Goal: Check status: Check status

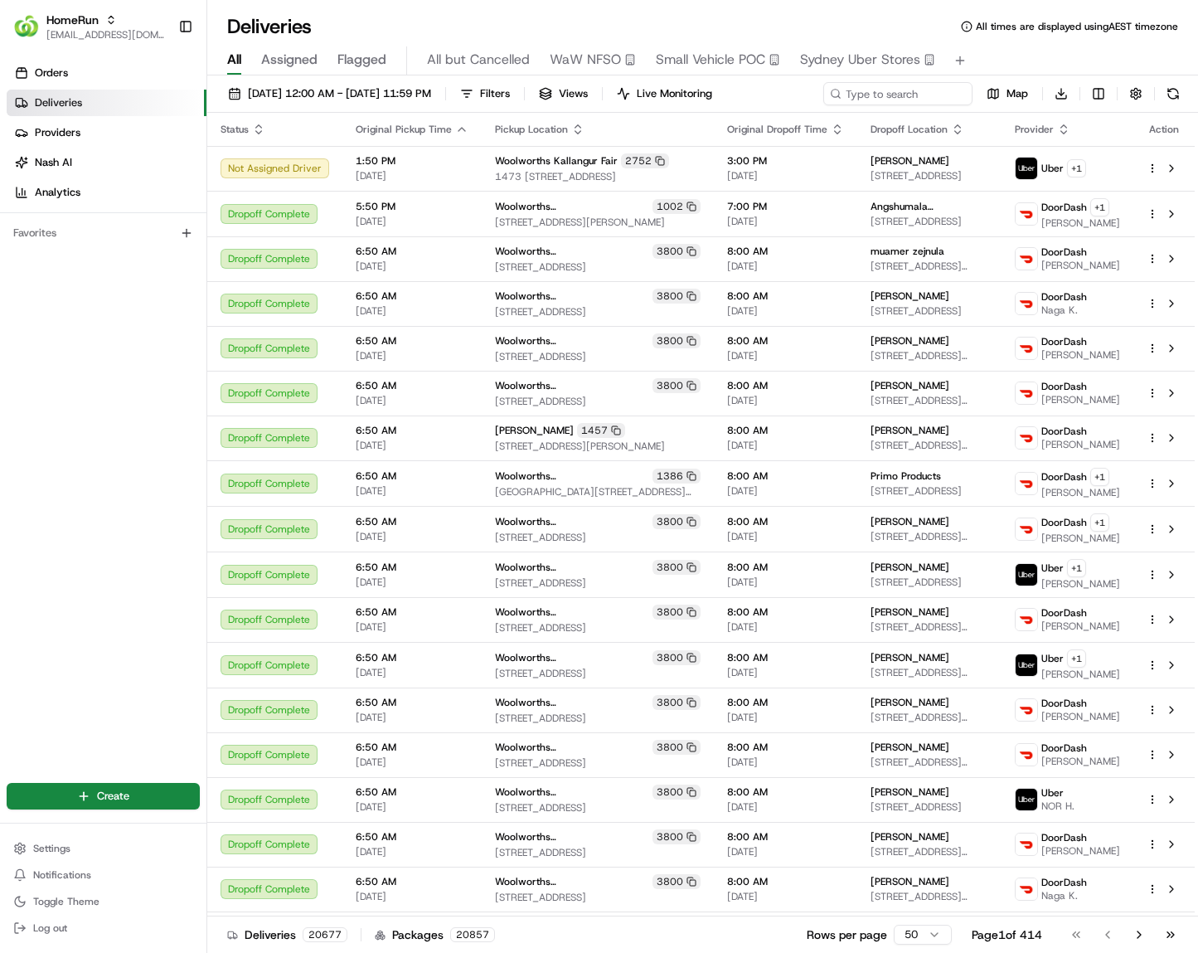
click at [900, 105] on div "20/08/2025 12:00 AM - 20/08/2025 11:59 PM Filters Views Live Monitoring Map Dow…" at bounding box center [702, 97] width 991 height 31
click at [898, 104] on div "20/08/2025 12:00 AM - 20/08/2025 11:59 PM Filters Views Live Monitoring Map Dow…" at bounding box center [702, 97] width 991 height 31
click at [929, 100] on div "20/08/2025 12:00 AM - 20/08/2025 11:59 PM Filters Views Live Monitoring Map Dow…" at bounding box center [702, 97] width 991 height 31
click at [954, 92] on input at bounding box center [873, 93] width 199 height 23
paste input "265551021"
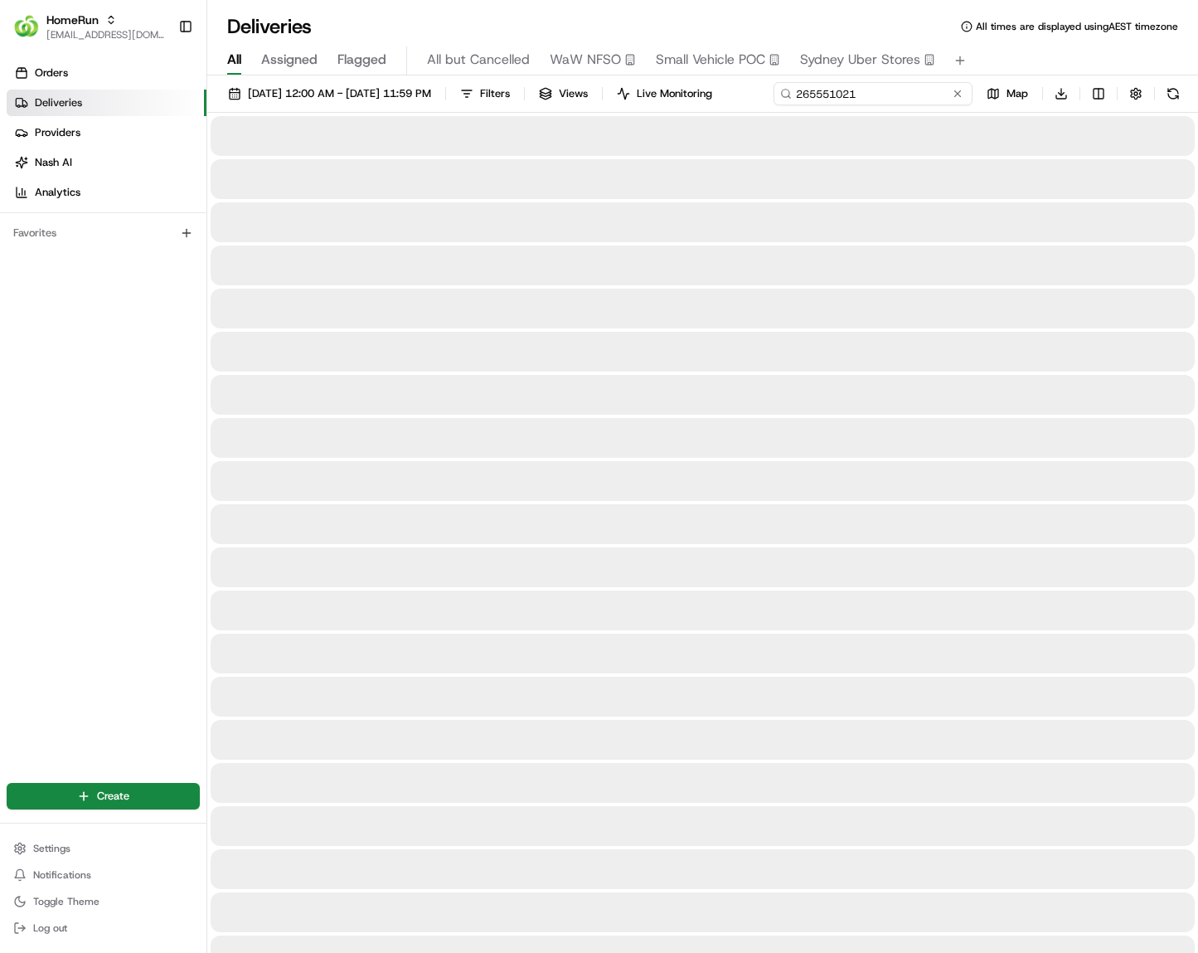
click at [774, 105] on input "265551021" at bounding box center [873, 93] width 199 height 23
type input "265551021"
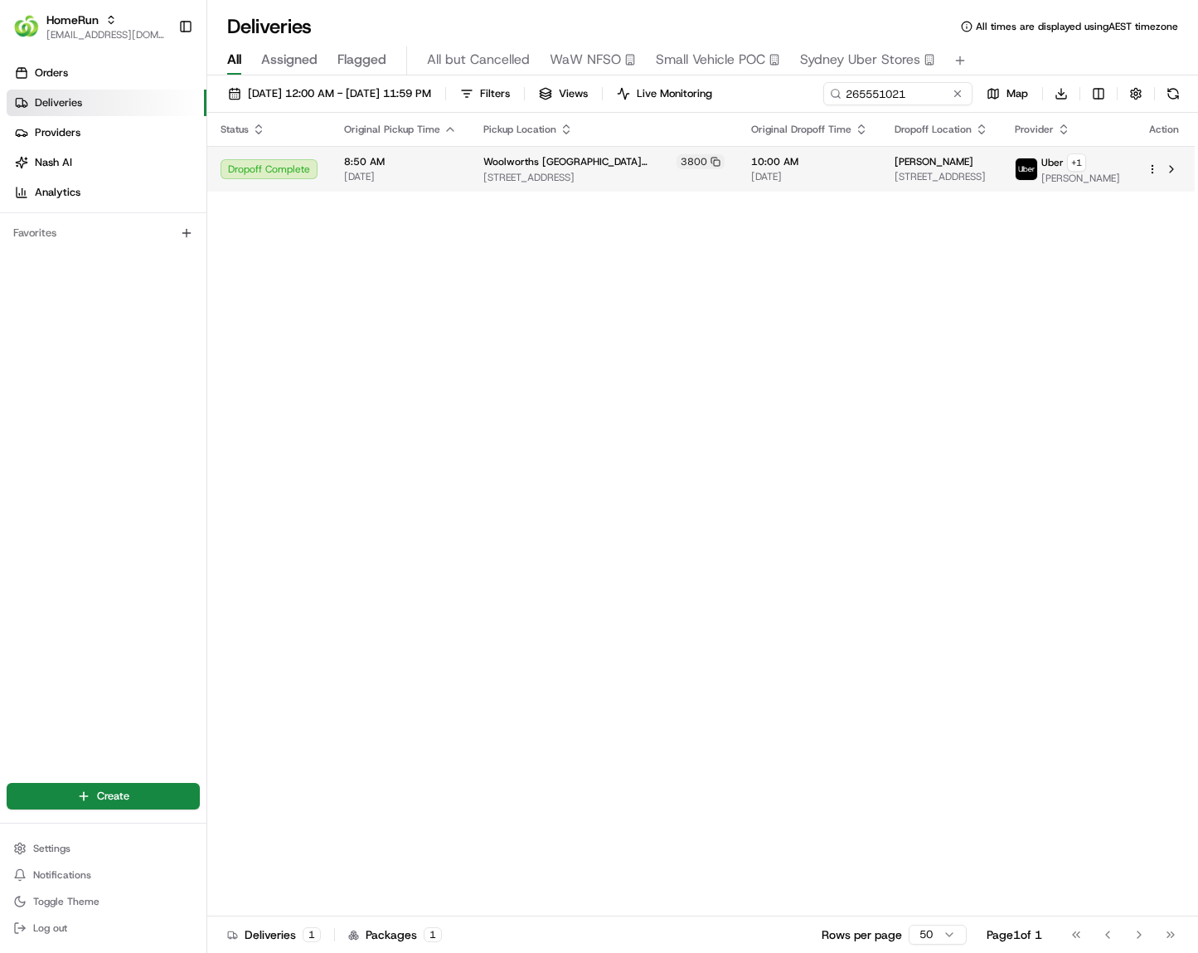
click at [403, 210] on div "Status Original Pickup Time Pickup Location Original Dropoff Time Dropoff Locat…" at bounding box center [701, 515] width 988 height 804
click at [408, 192] on td "8:50 AM 20/08/2025" at bounding box center [400, 169] width 139 height 46
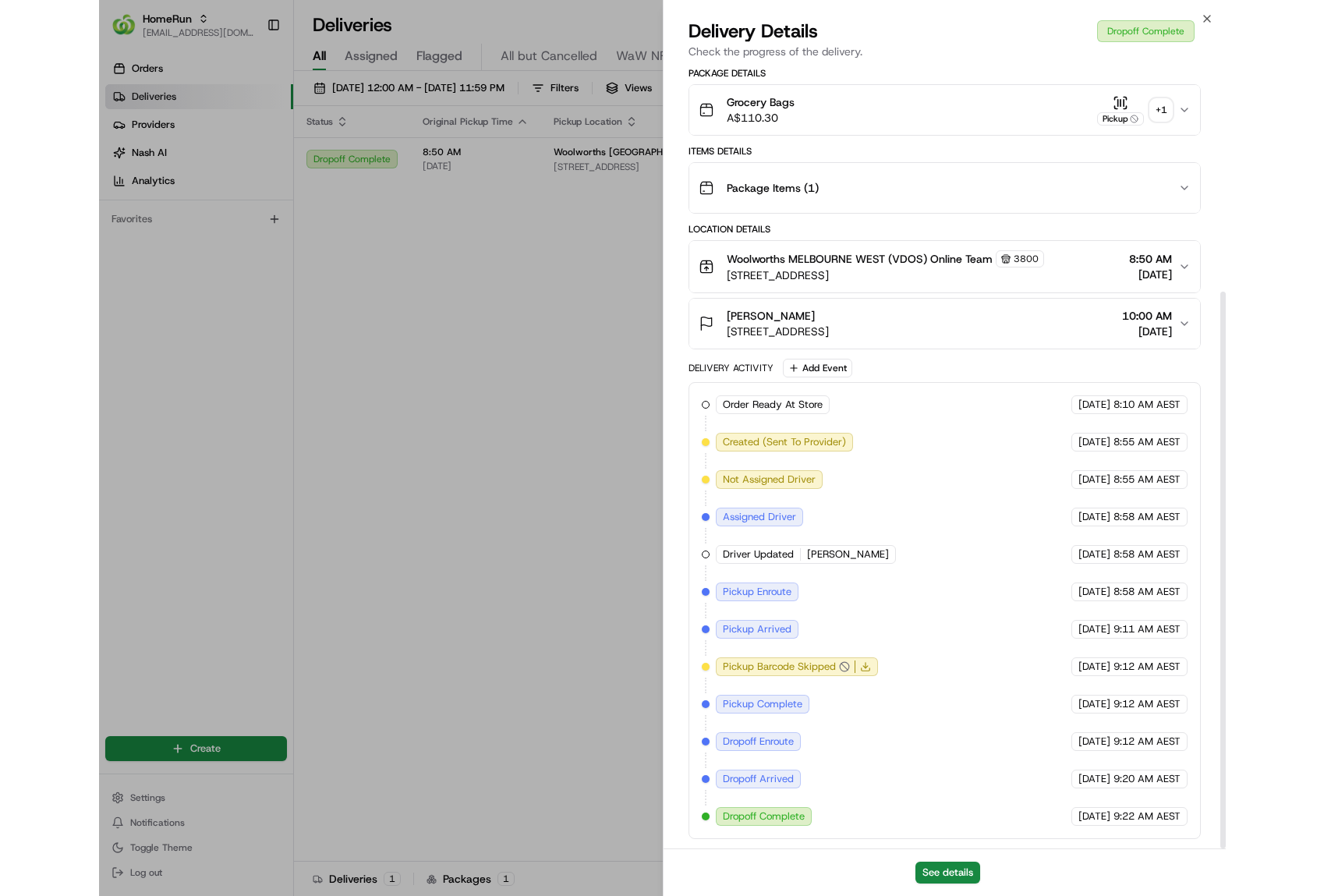
scroll to position [318, 0]
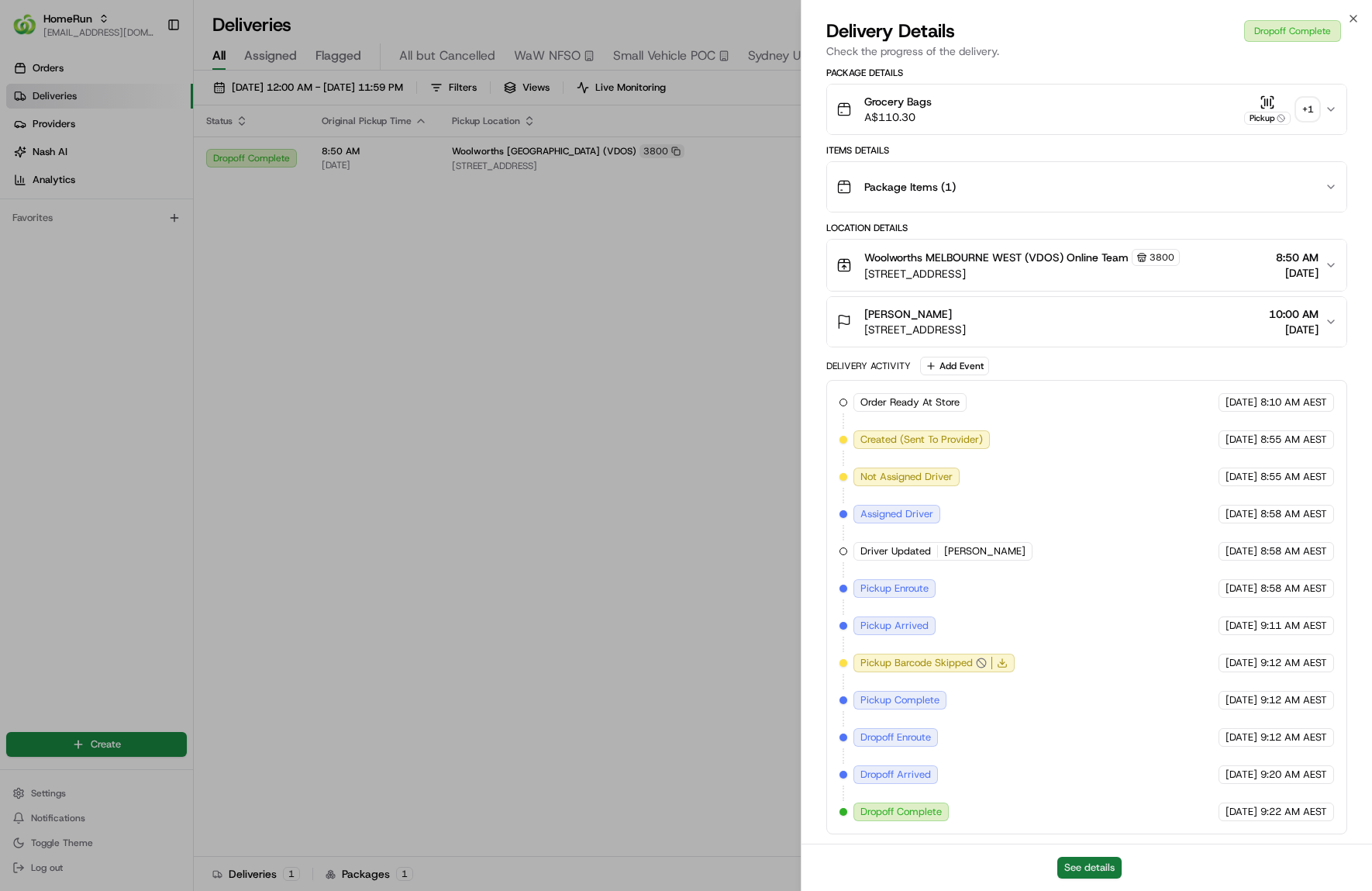
click at [1101, 866] on button "See details" at bounding box center [1089, 867] width 64 height 22
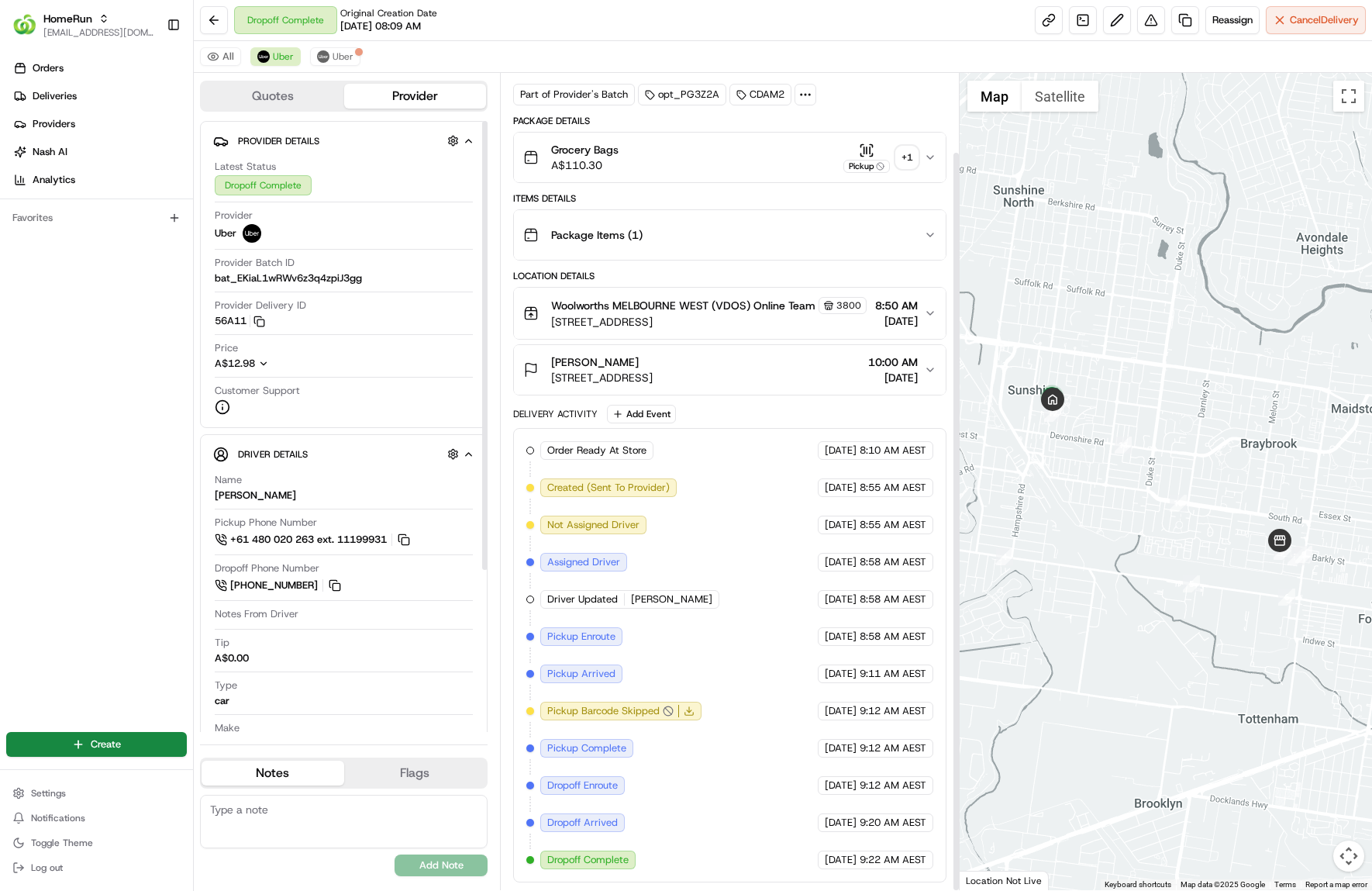
scroll to position [87, 0]
click at [337, 60] on span "Uber" at bounding box center [343, 56] width 21 height 12
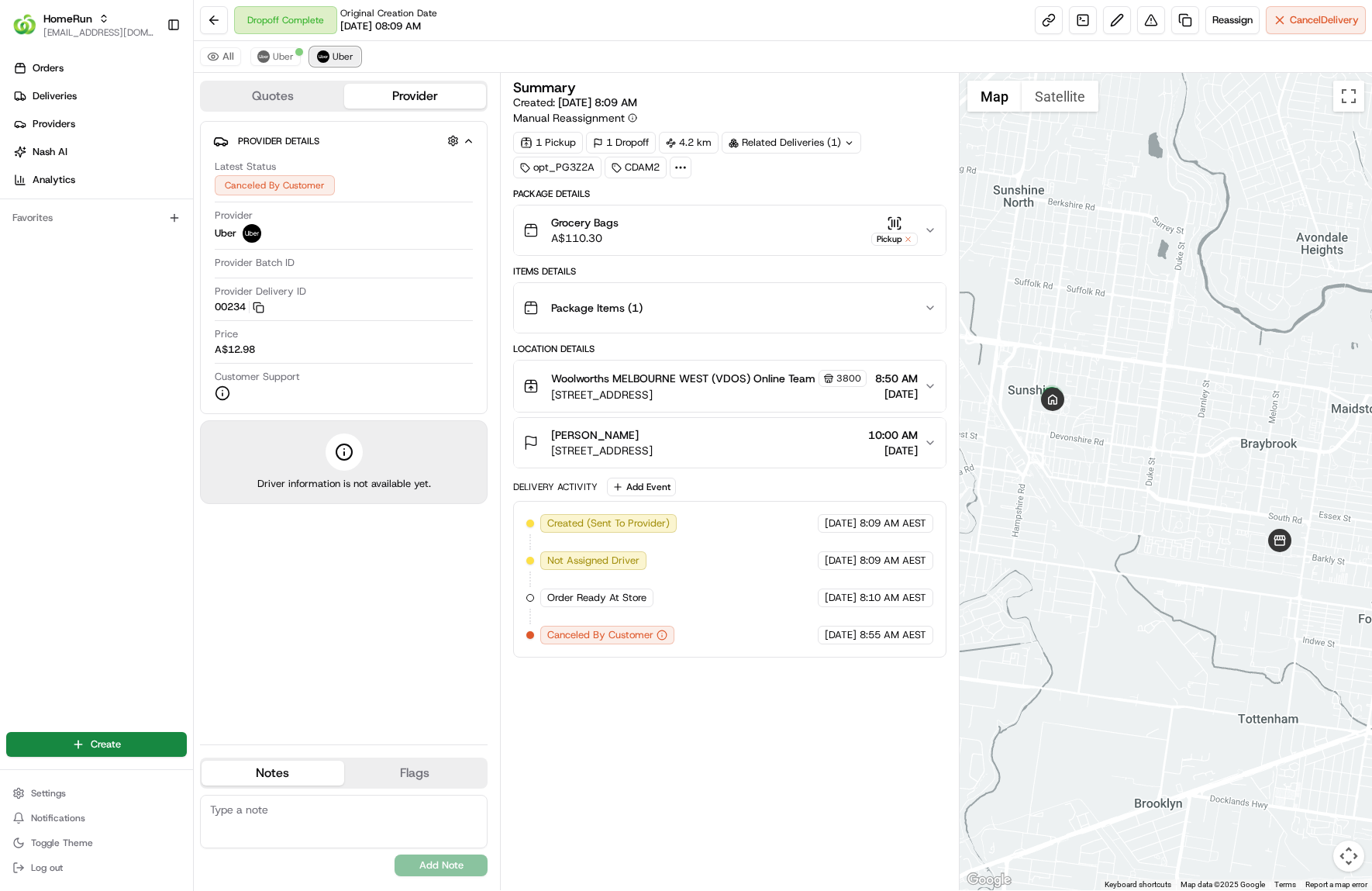
scroll to position [0, 0]
click at [287, 59] on span "Uber" at bounding box center [283, 56] width 21 height 12
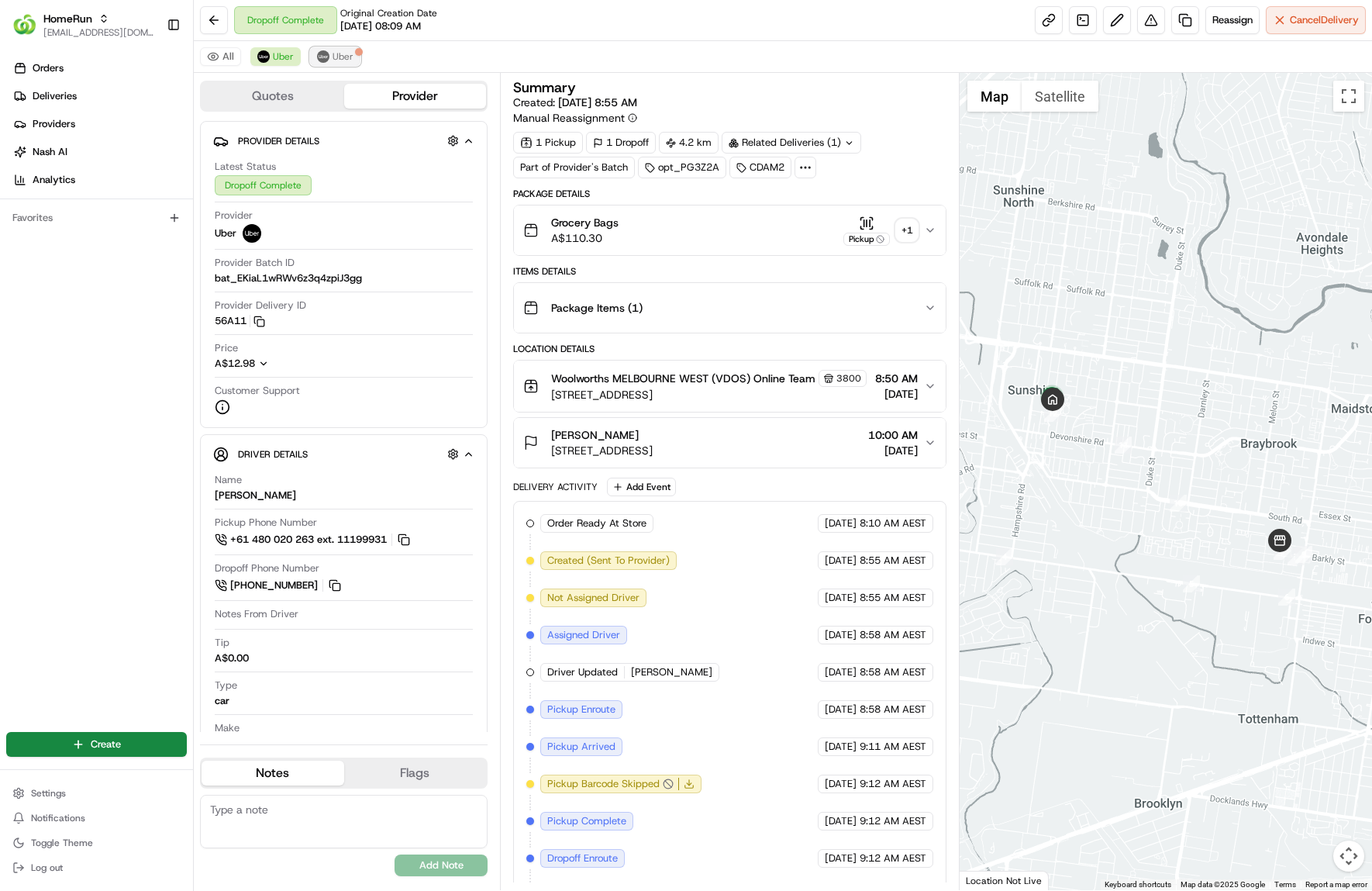
click at [314, 51] on button "Uber" at bounding box center [336, 57] width 50 height 19
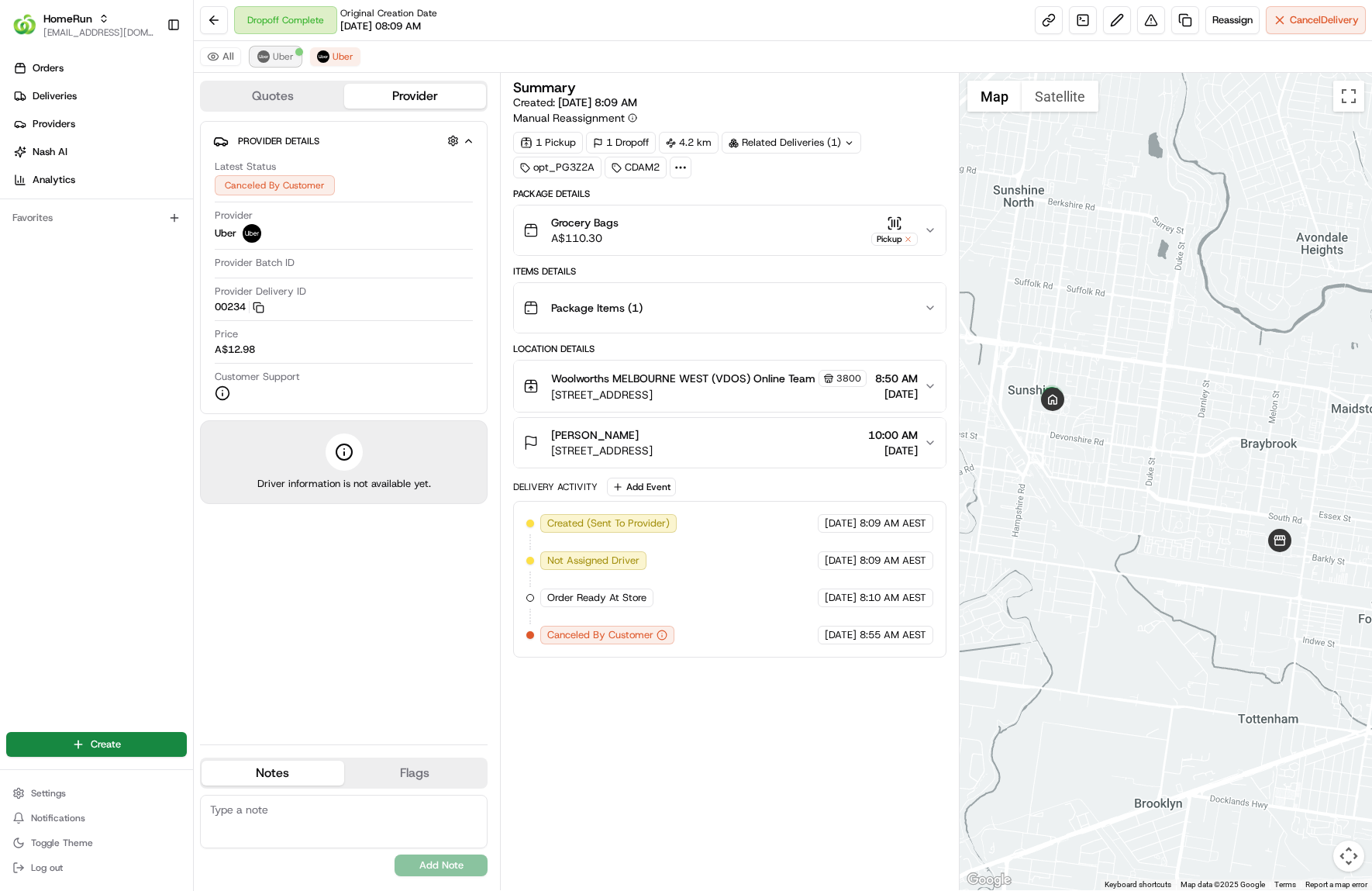
click at [252, 51] on button "Uber" at bounding box center [276, 57] width 50 height 19
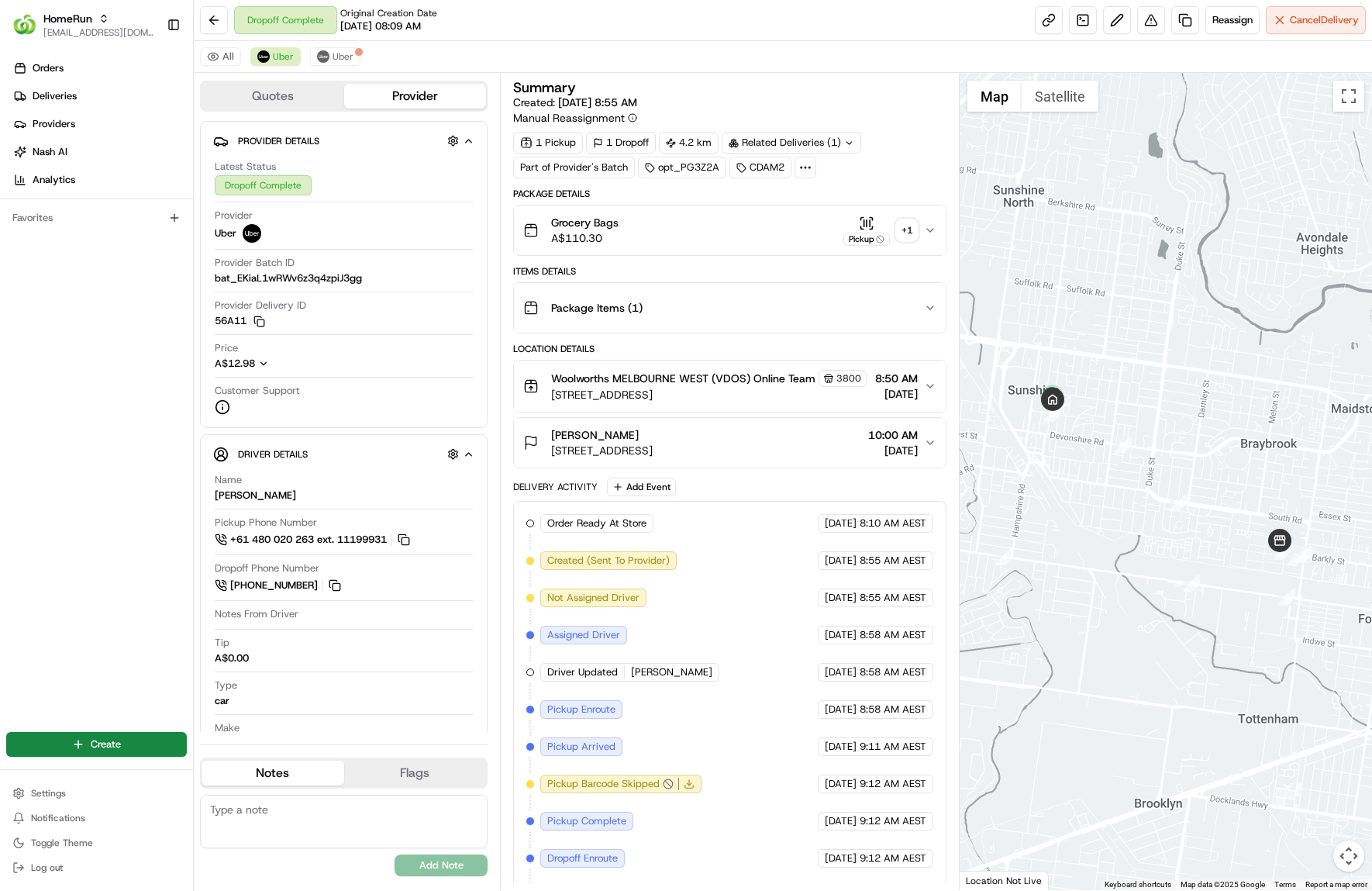
click at [75, 411] on div "Orders Deliveries Providers Nash AI Analytics Favorites" at bounding box center [96, 382] width 193 height 667
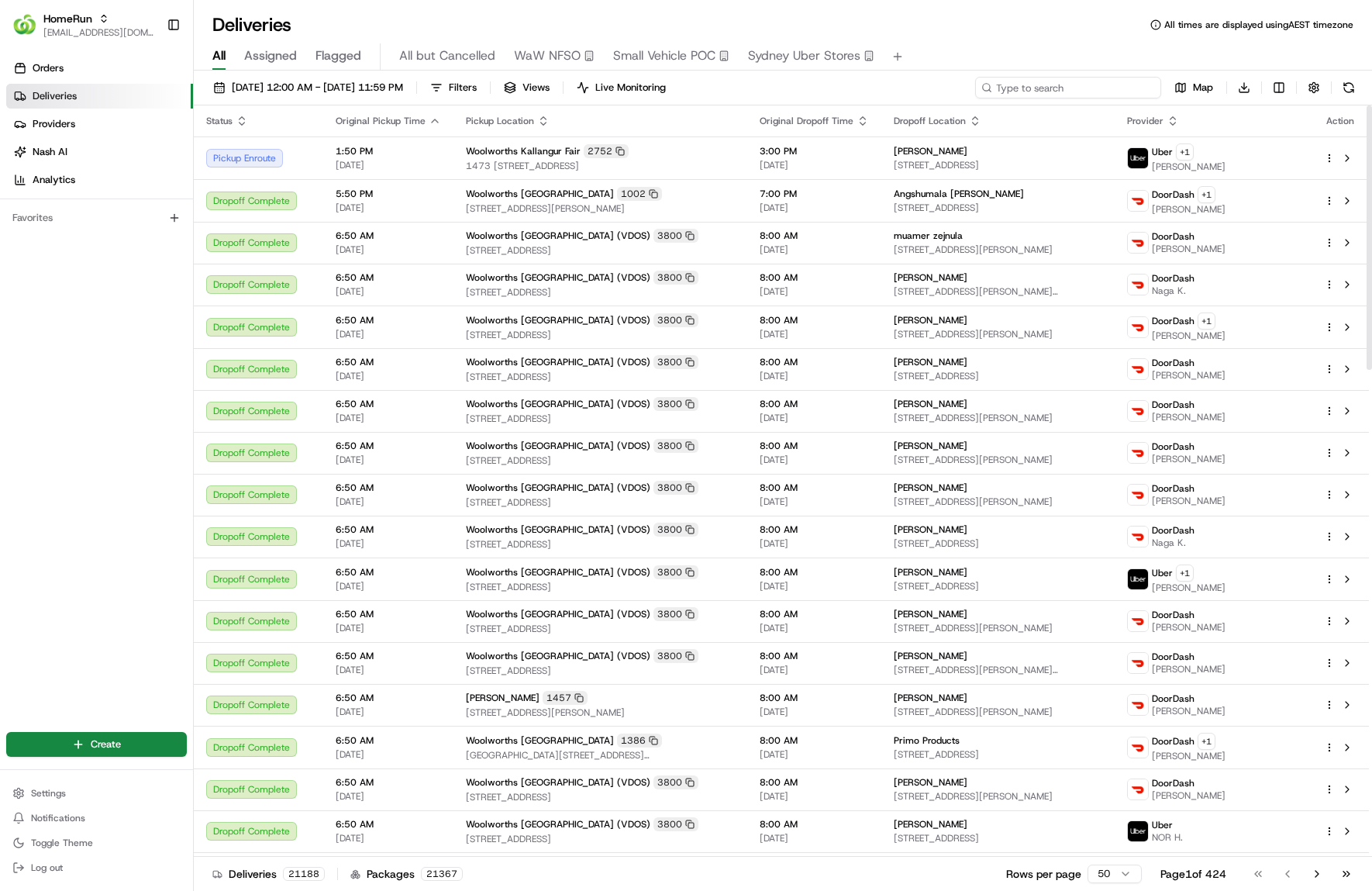
click at [1107, 97] on input at bounding box center [1067, 87] width 186 height 22
paste input "265551021"
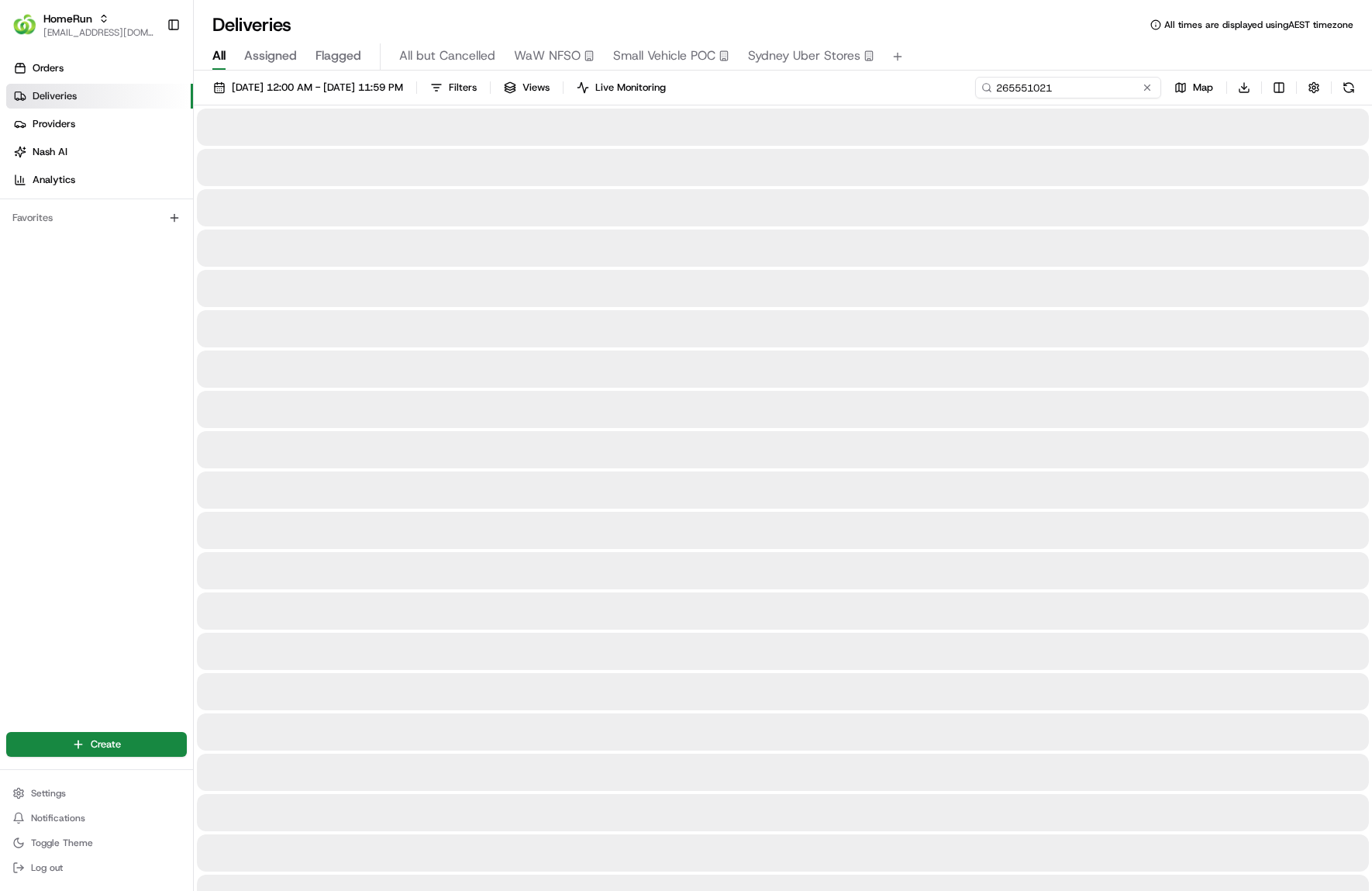
type input "265551021"
click at [403, 80] on span "[DATE] 12:00 AM - [DATE] 11:59 PM" at bounding box center [317, 87] width 171 height 14
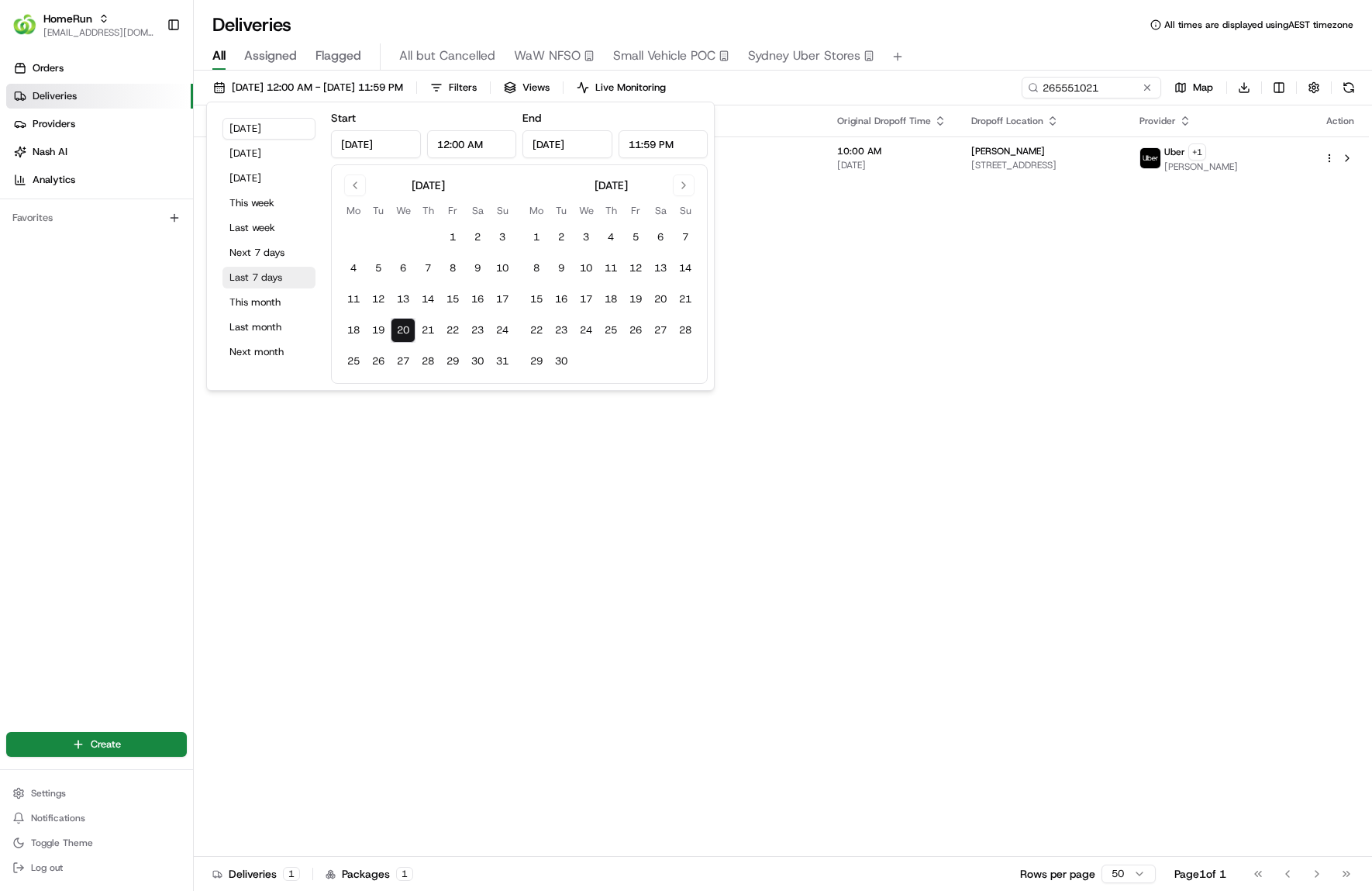
click at [280, 276] on button "Last 7 days" at bounding box center [269, 277] width 93 height 22
type input "[DATE]"
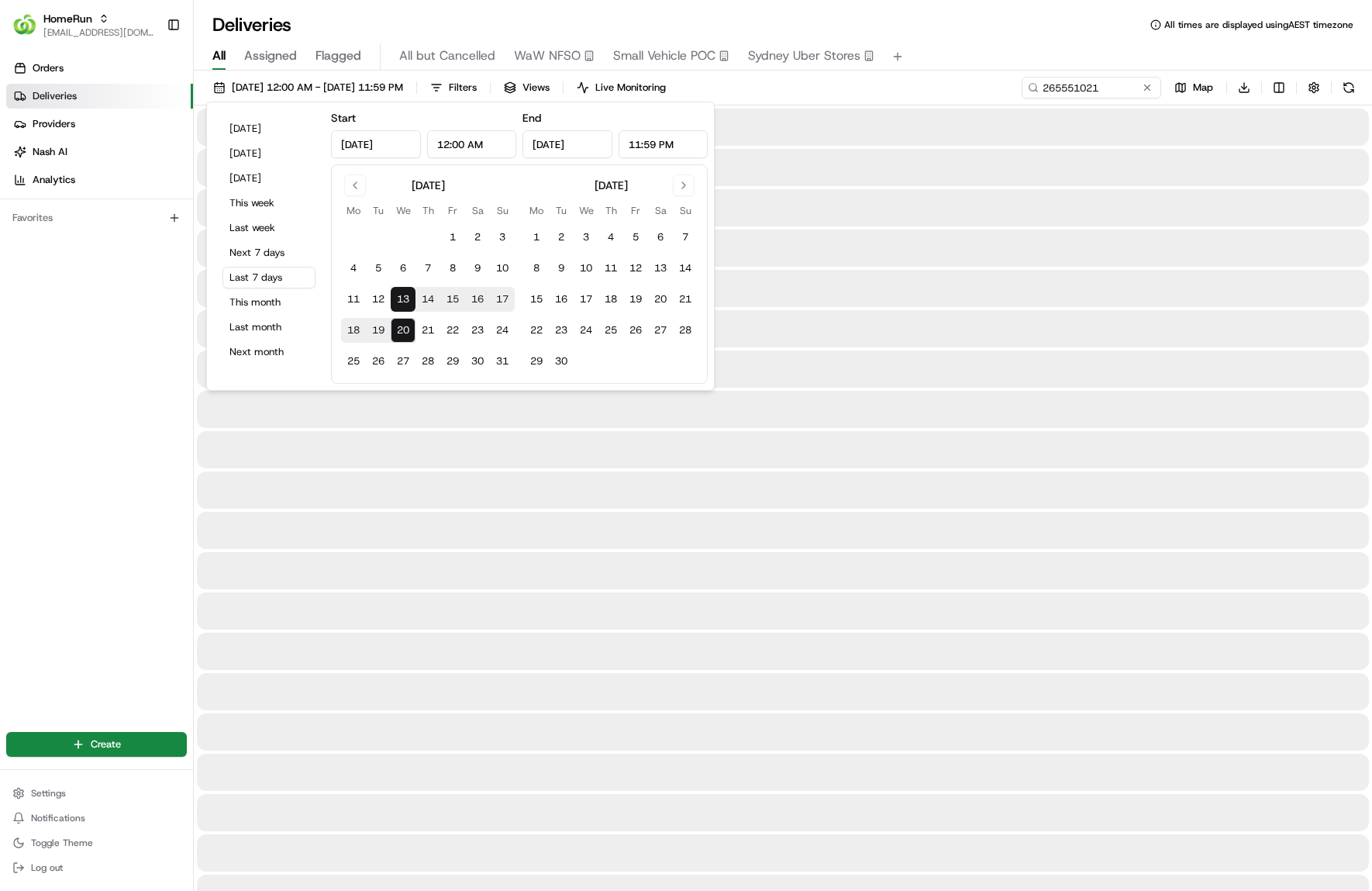
click at [1022, 27] on div "Deliveries All times are displayed using AEST timezone" at bounding box center [782, 24] width 1179 height 25
